Goal: Navigation & Orientation: Find specific page/section

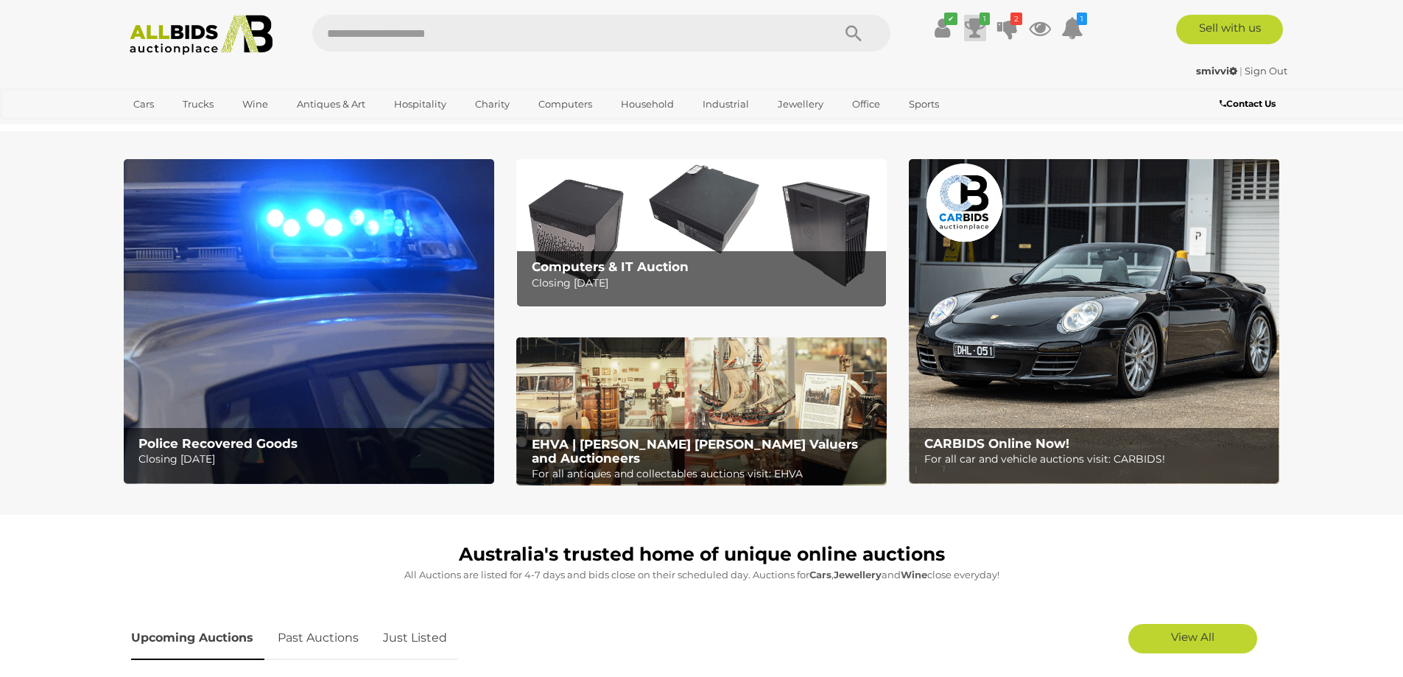
click at [979, 30] on icon at bounding box center [975, 28] width 21 height 27
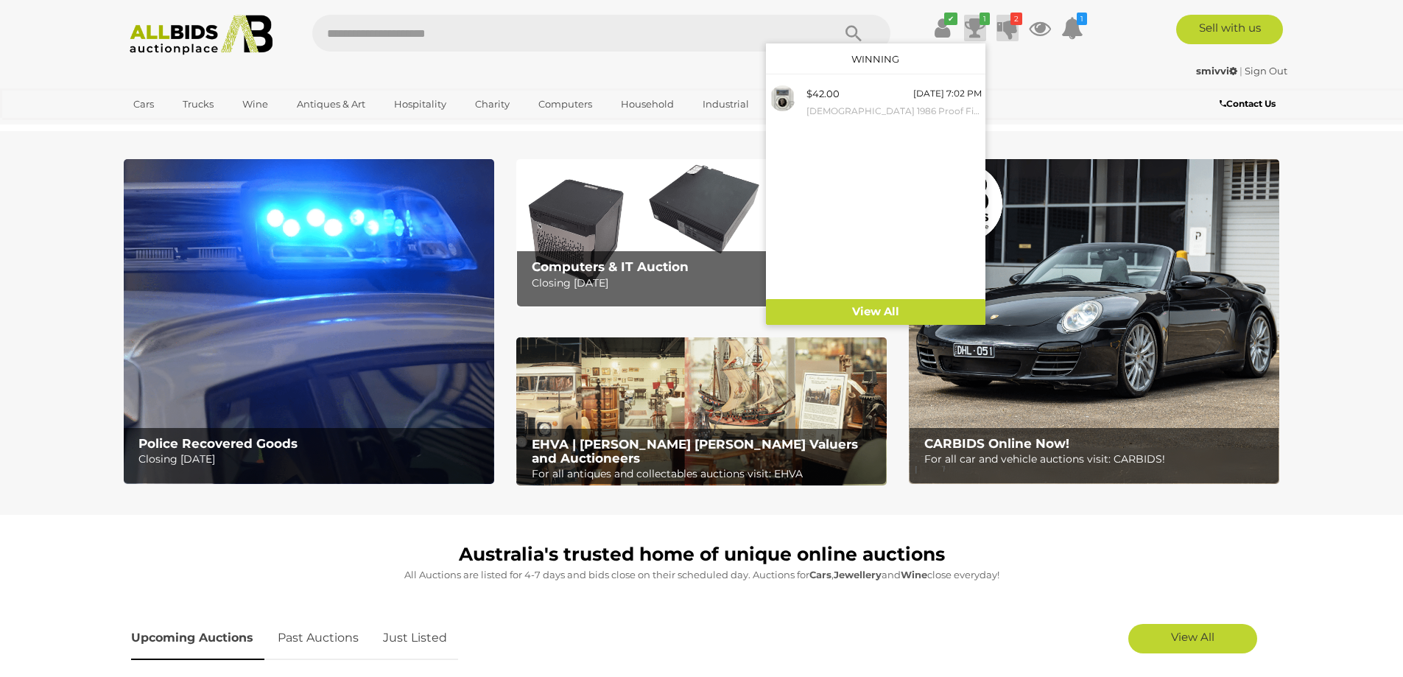
click at [1014, 25] on icon at bounding box center [1007, 28] width 21 height 27
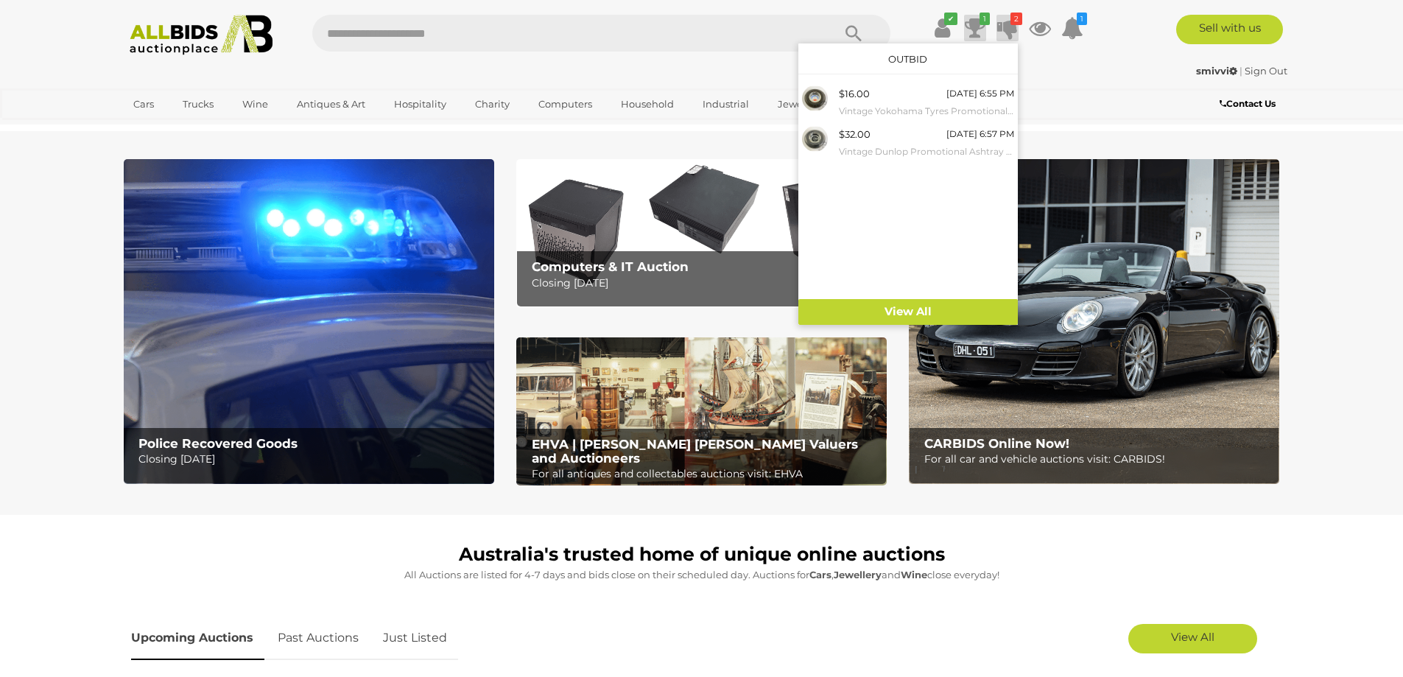
click at [974, 21] on icon at bounding box center [975, 28] width 21 height 27
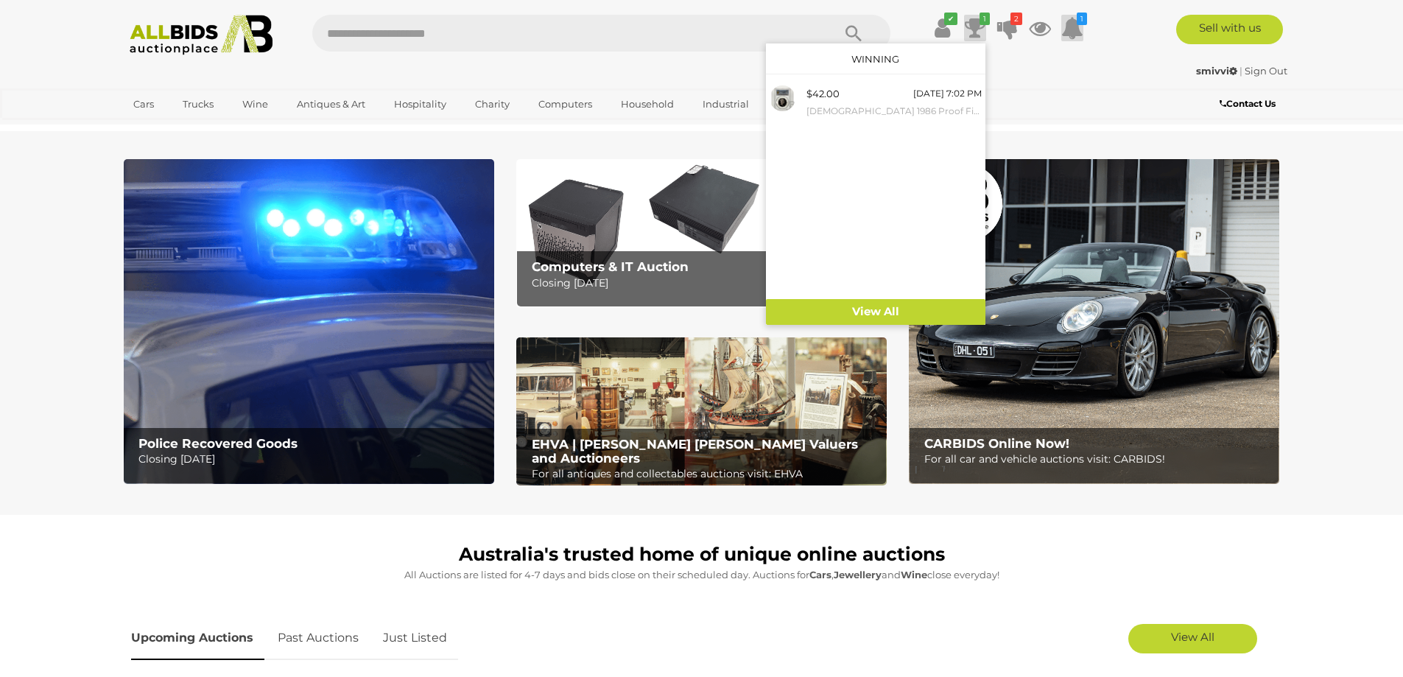
click at [1069, 22] on icon at bounding box center [1072, 28] width 22 height 27
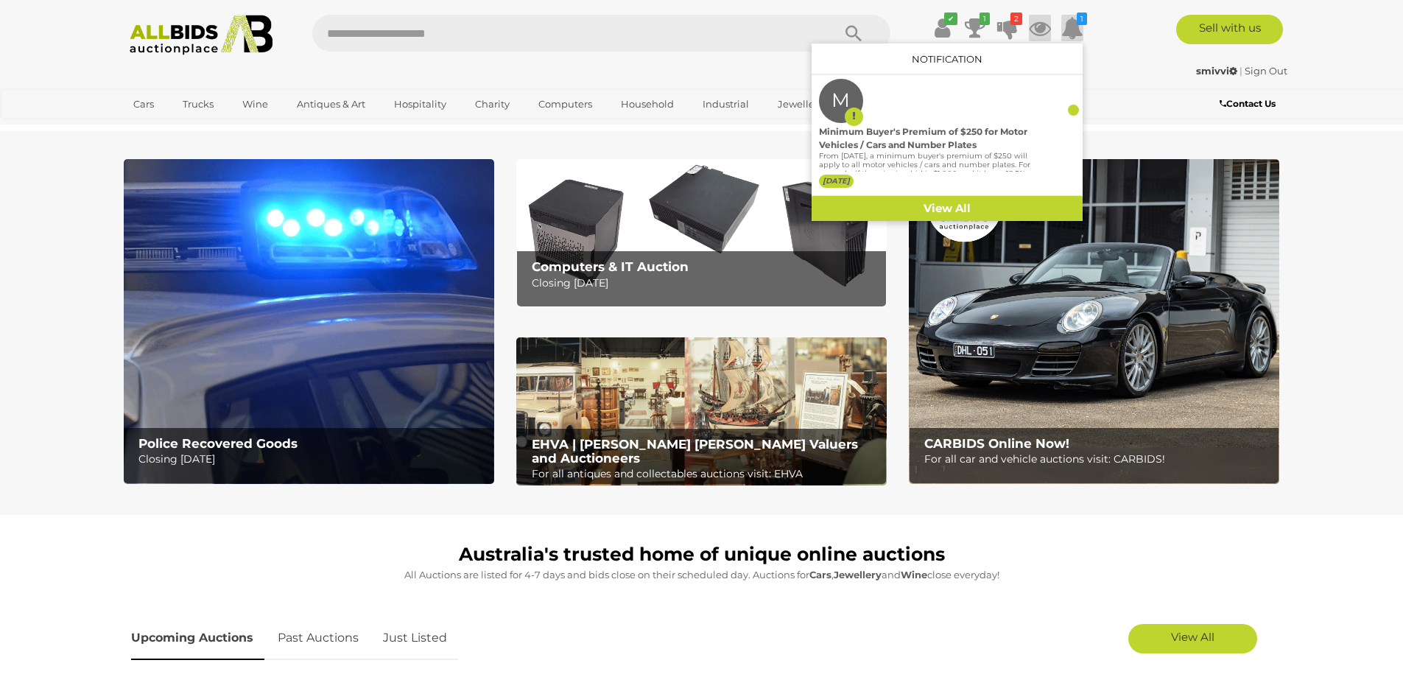
click at [1034, 35] on icon at bounding box center [1040, 28] width 22 height 27
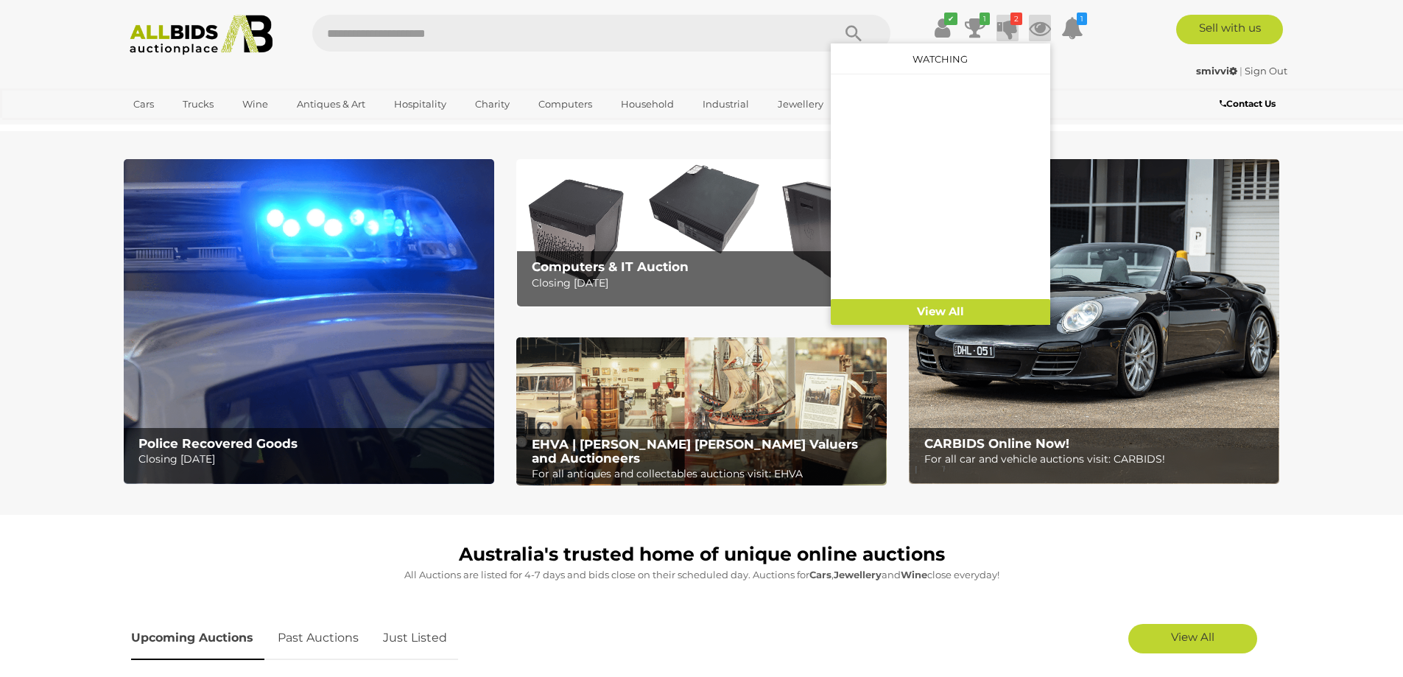
click at [1004, 26] on icon at bounding box center [1007, 28] width 21 height 27
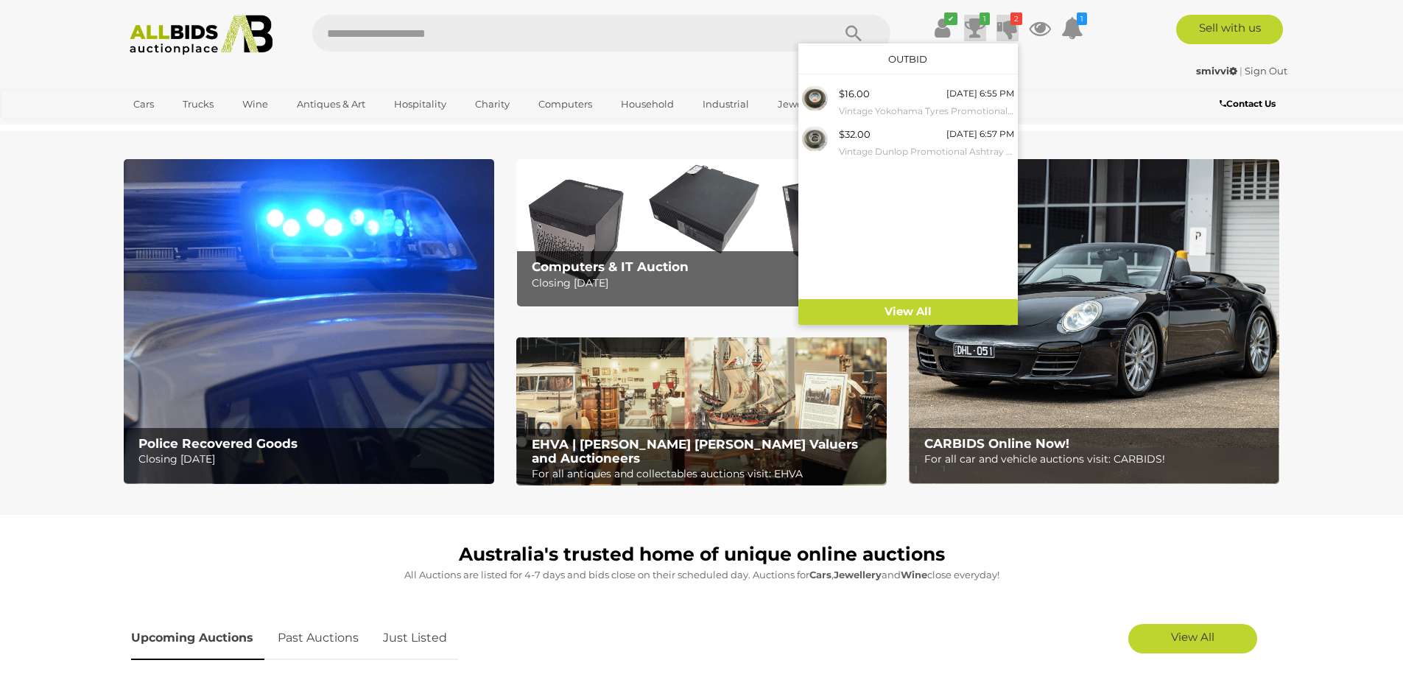
click at [974, 21] on icon at bounding box center [975, 28] width 21 height 27
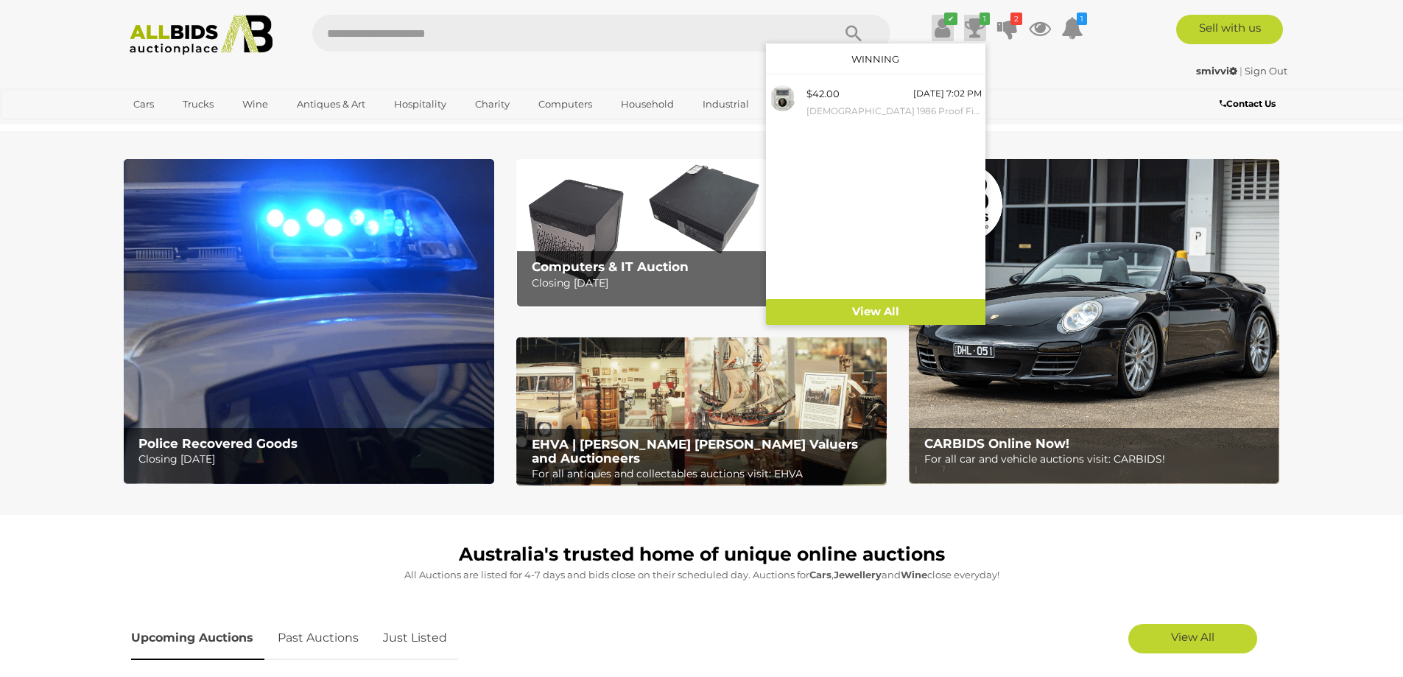
click at [941, 17] on icon at bounding box center [942, 28] width 15 height 27
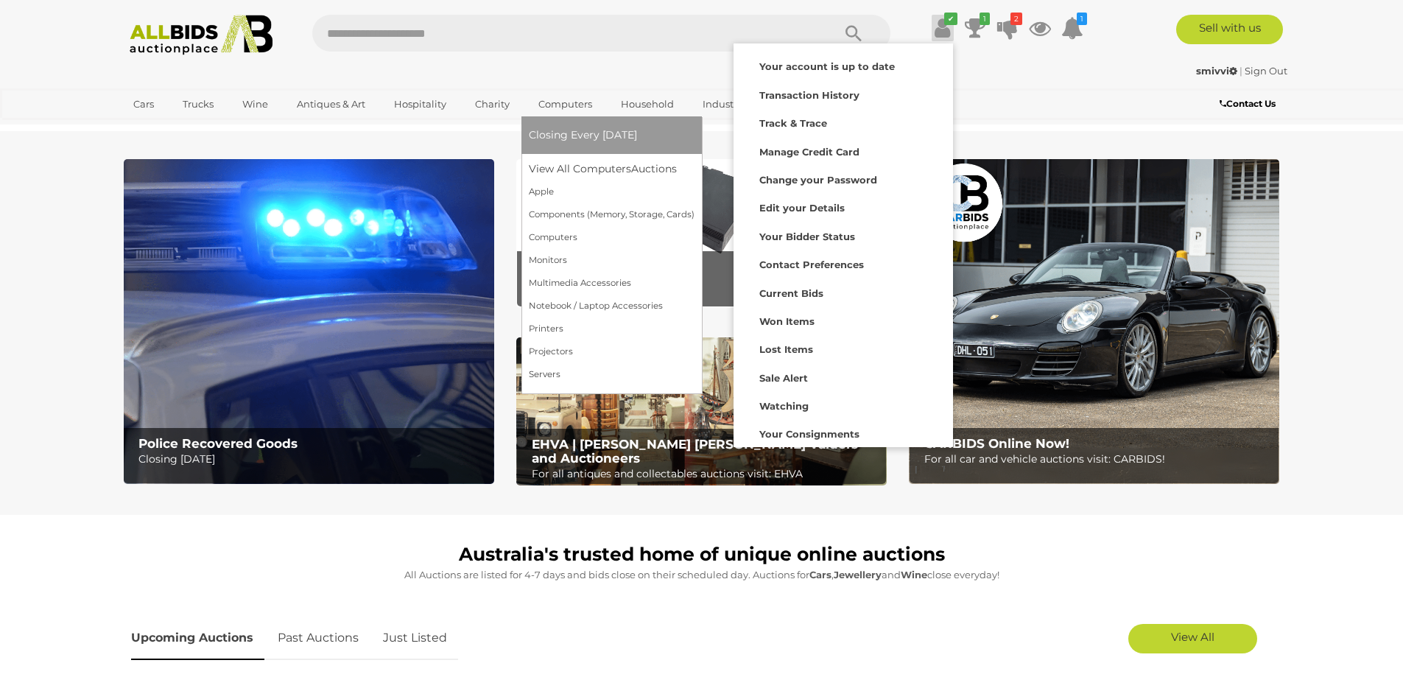
click at [551, 116] on li "Closing Every [DATE]" at bounding box center [611, 135] width 180 height 38
